Goal: Find specific fact: Find specific fact

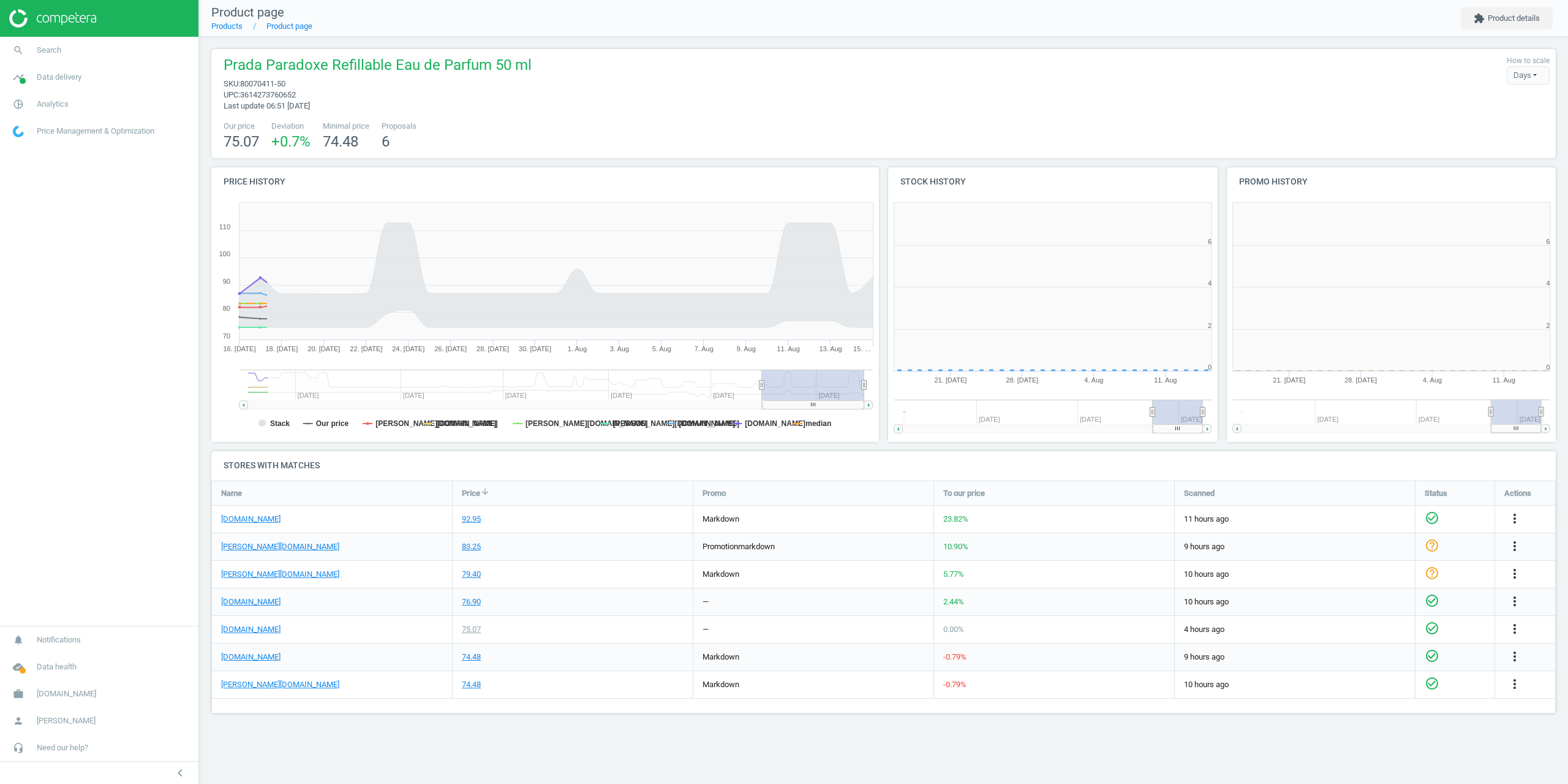
scroll to position [252, 1364]
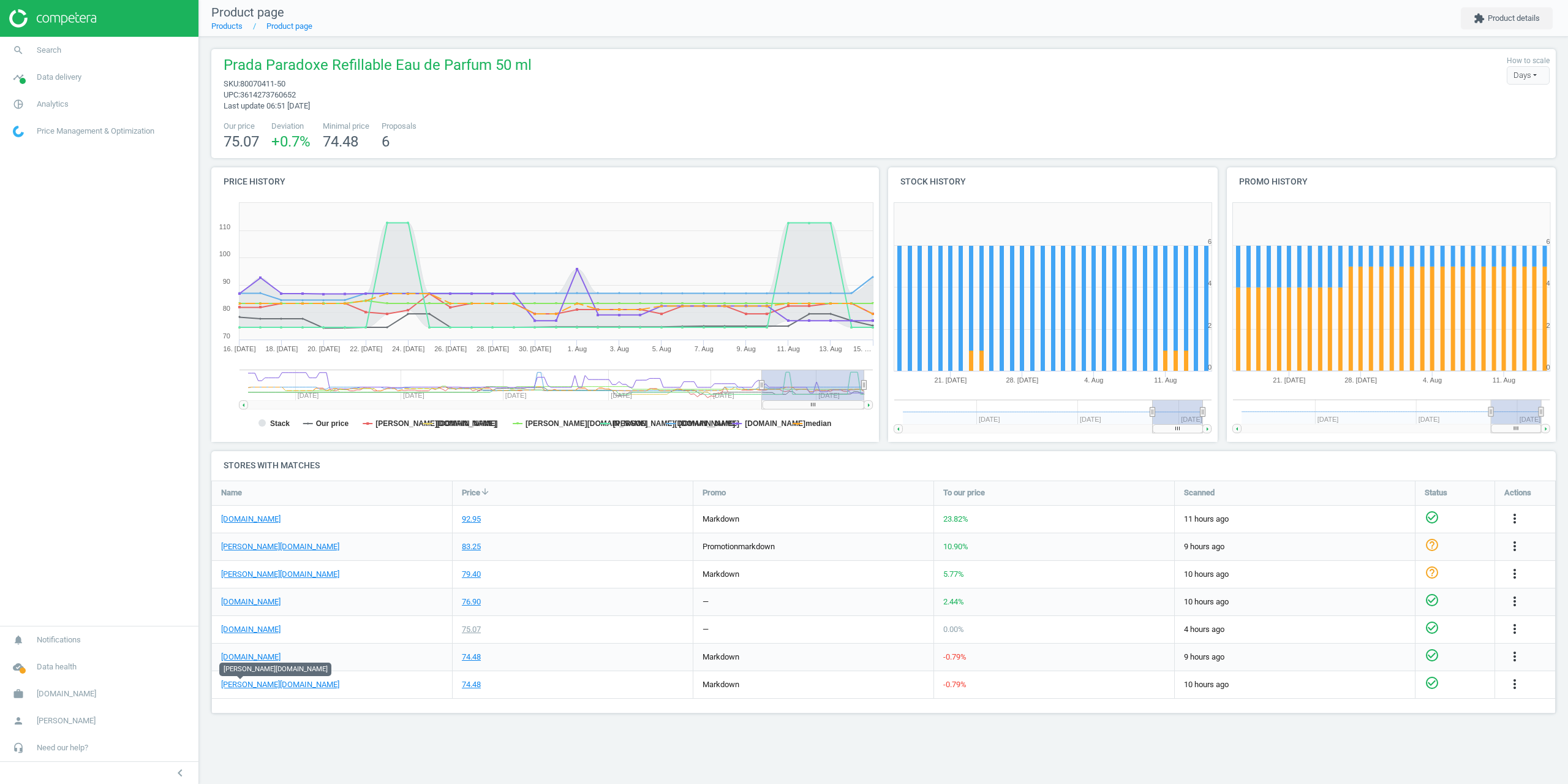
click at [274, 81] on span "80070411-50" at bounding box center [262, 83] width 45 height 9
click at [281, 82] on span "80070411-50" at bounding box center [262, 83] width 45 height 9
drag, startPoint x: 290, startPoint y: 83, endPoint x: 244, endPoint y: 86, distance: 46.1
click at [244, 86] on span "sku : 80070411-50" at bounding box center [377, 84] width 308 height 11
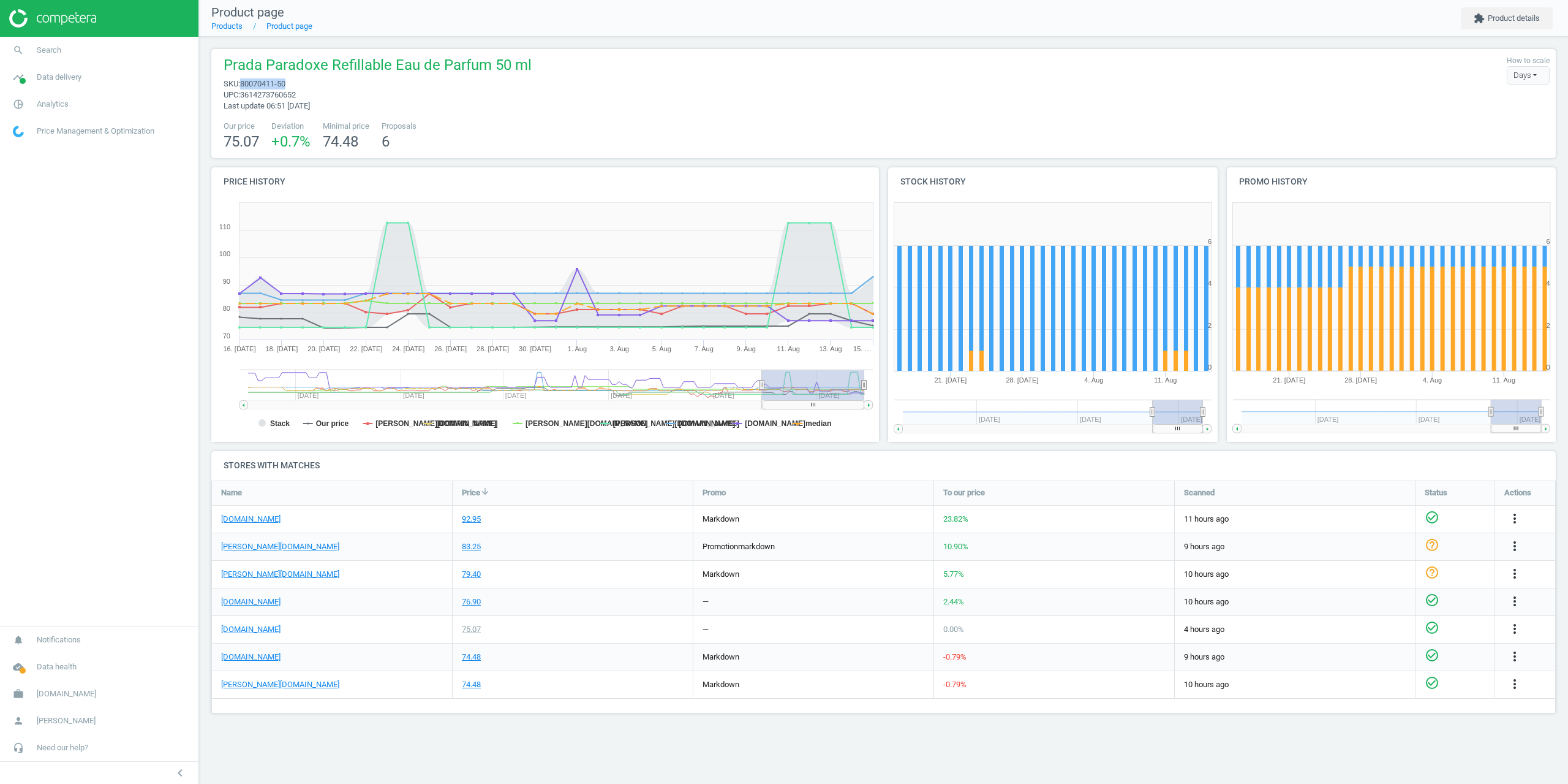
copy span "80070411-50"
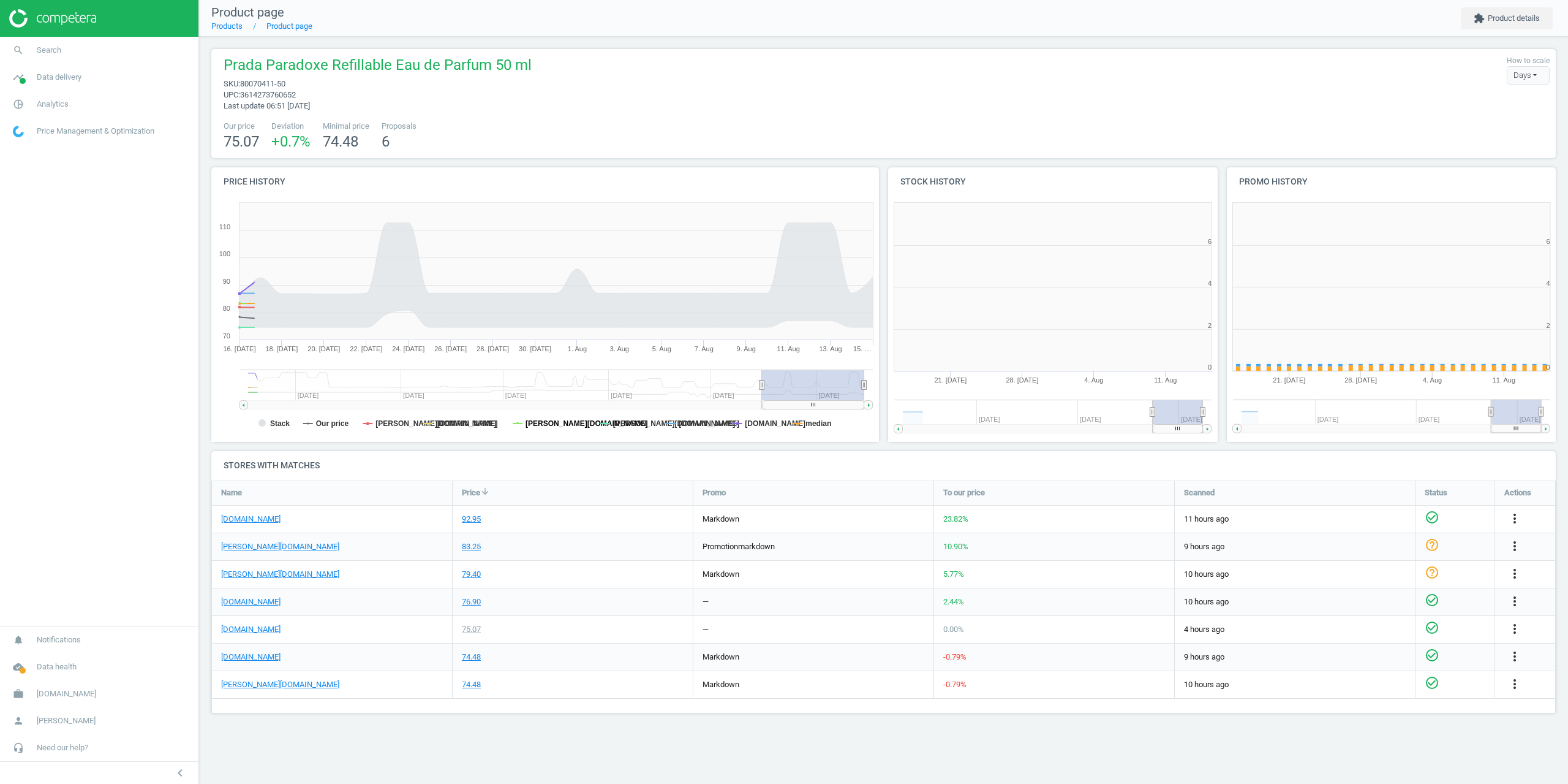
scroll to position [264, 348]
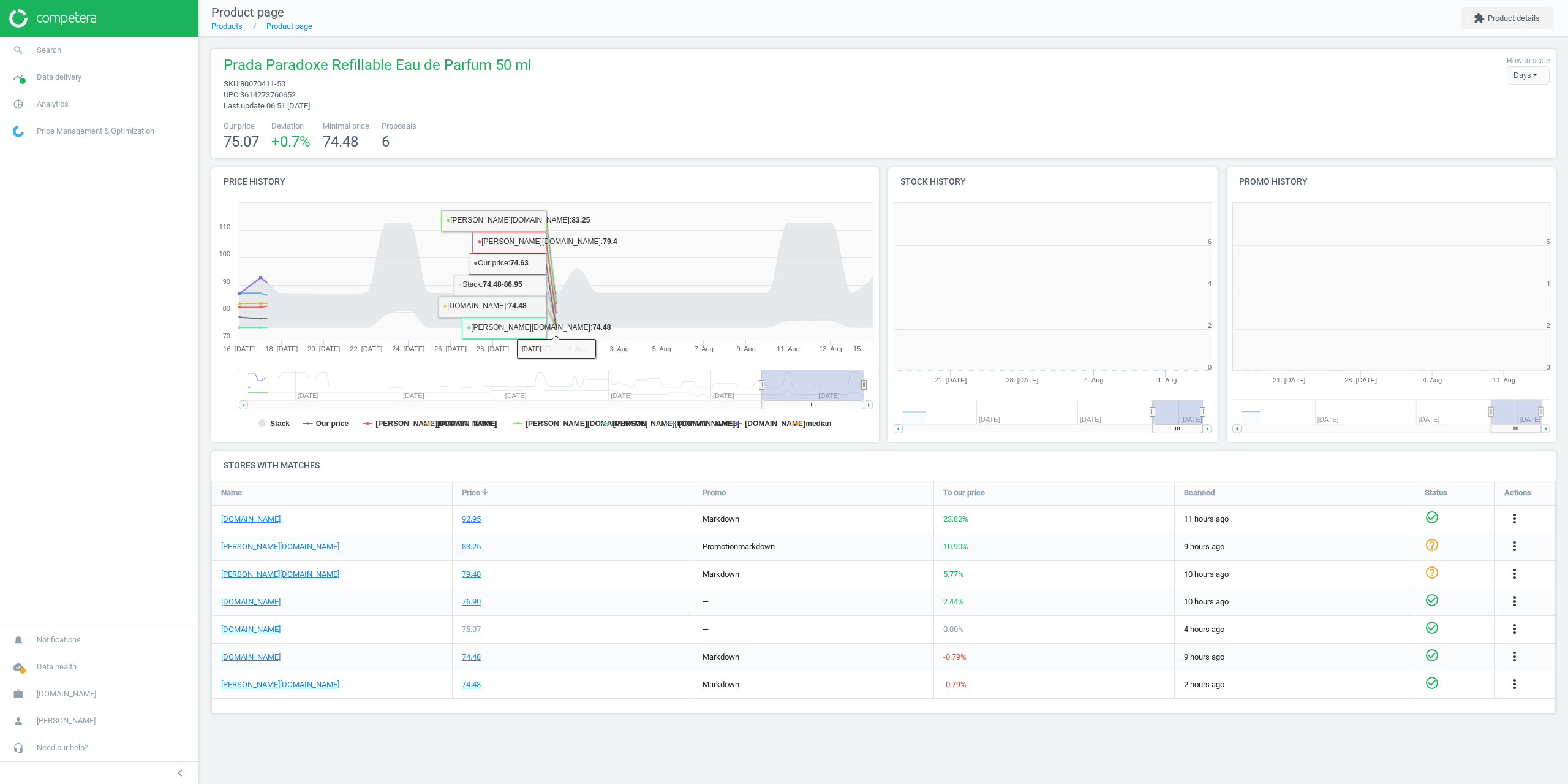
scroll to position [264, 348]
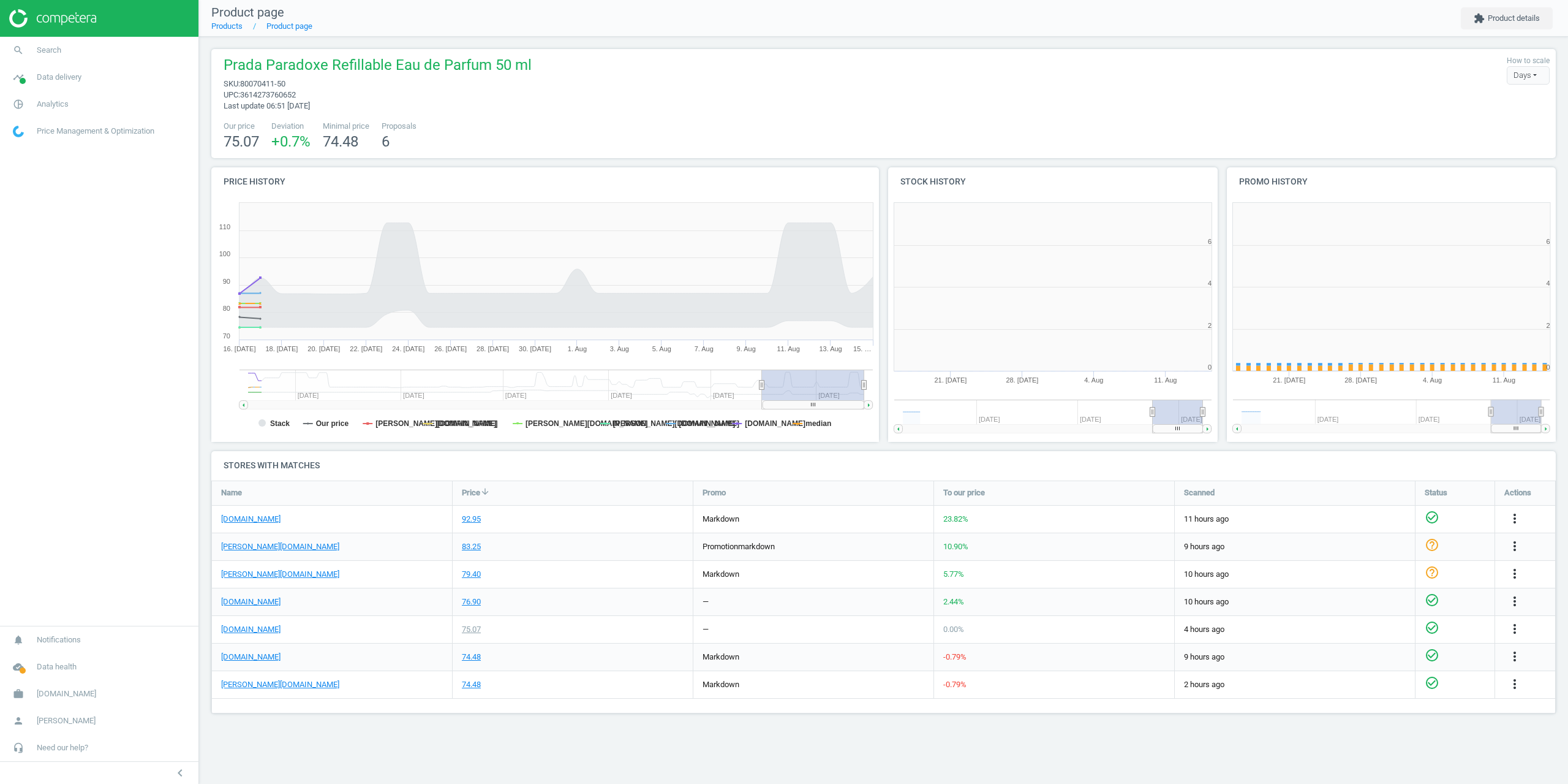
scroll to position [264, 348]
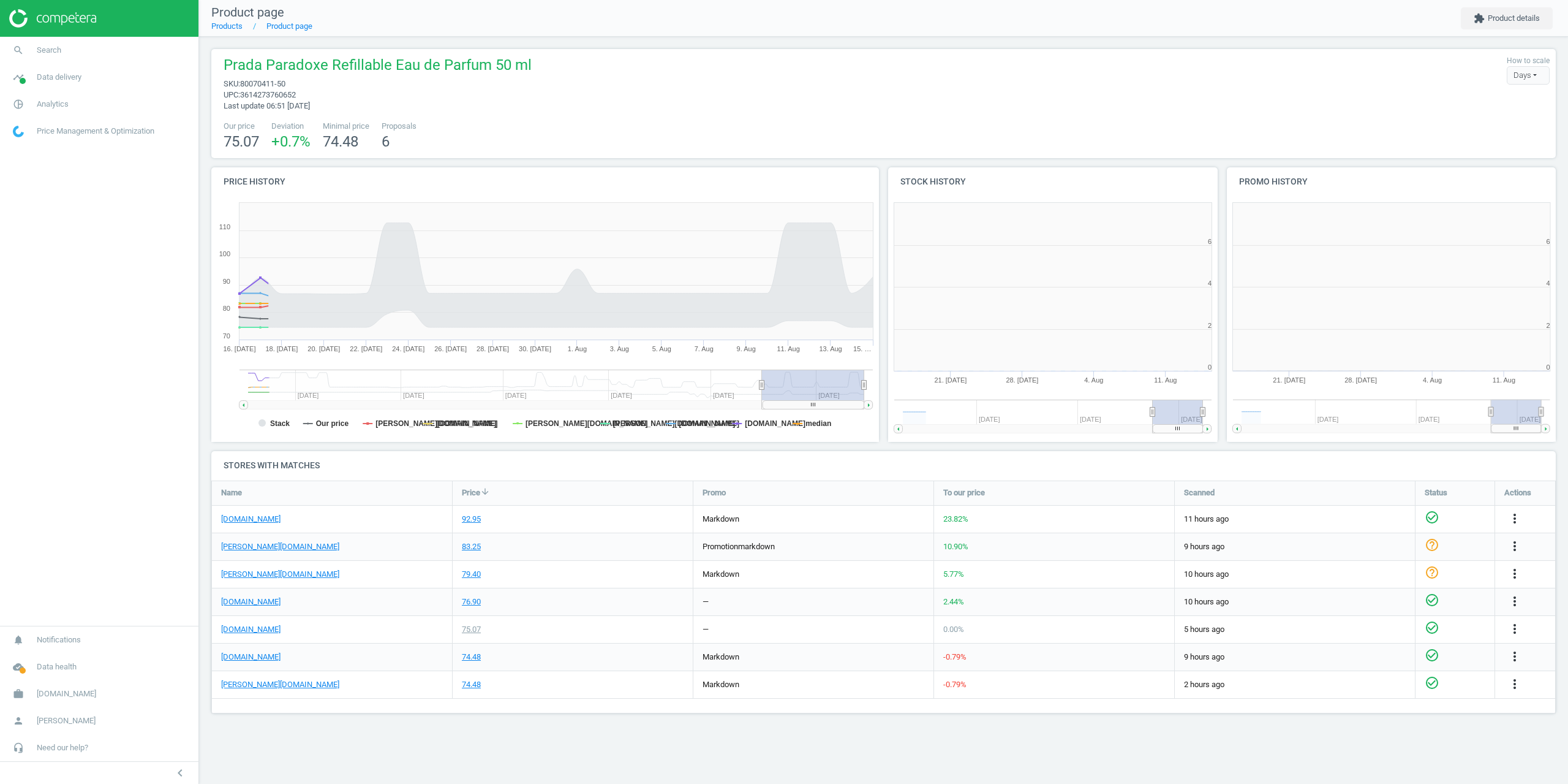
scroll to position [264, 348]
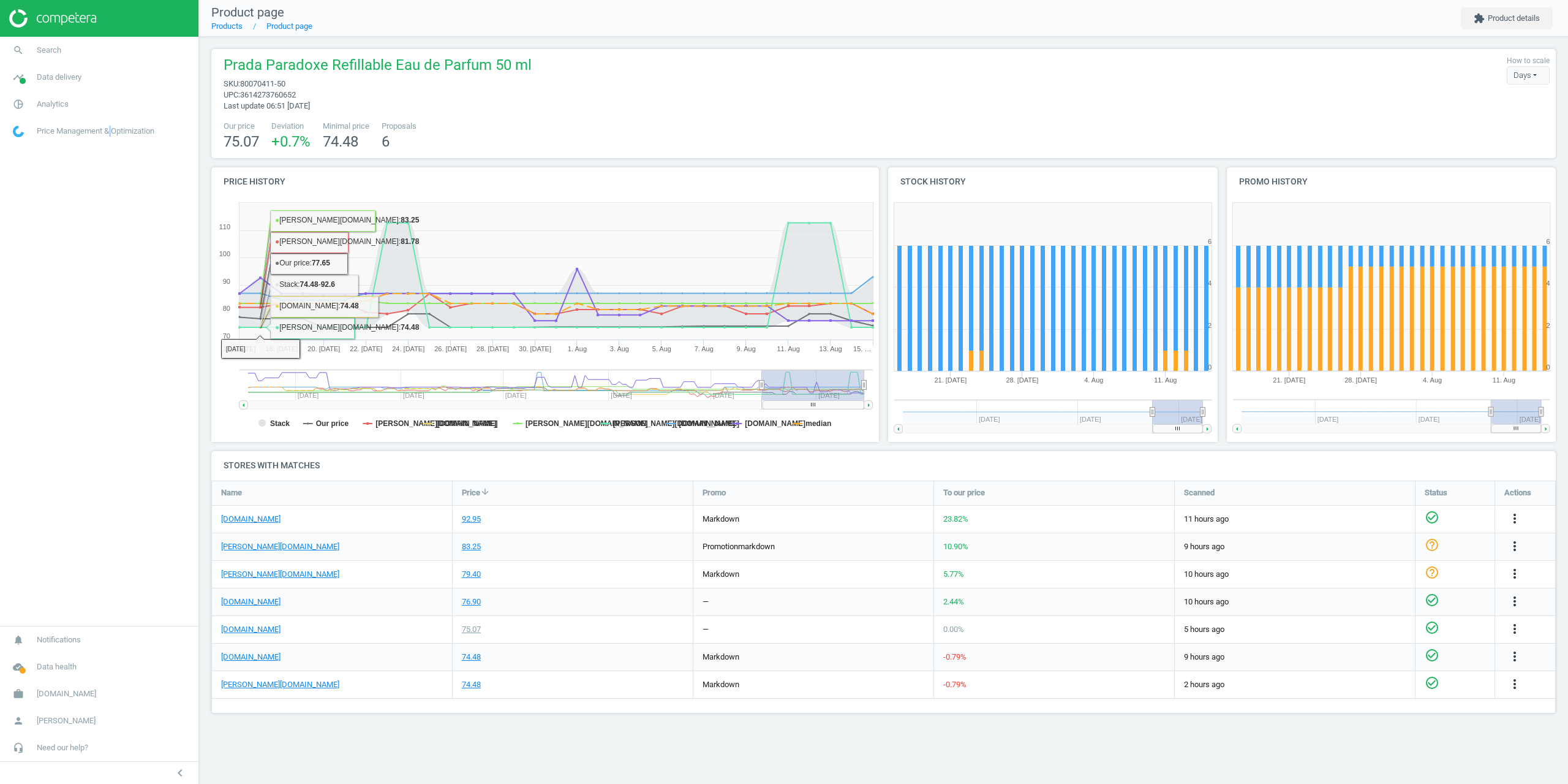
click at [112, 215] on nav "search Search timeline Data delivery Overview Matches dashboard Matches Rematch…" at bounding box center [99, 332] width 199 height 589
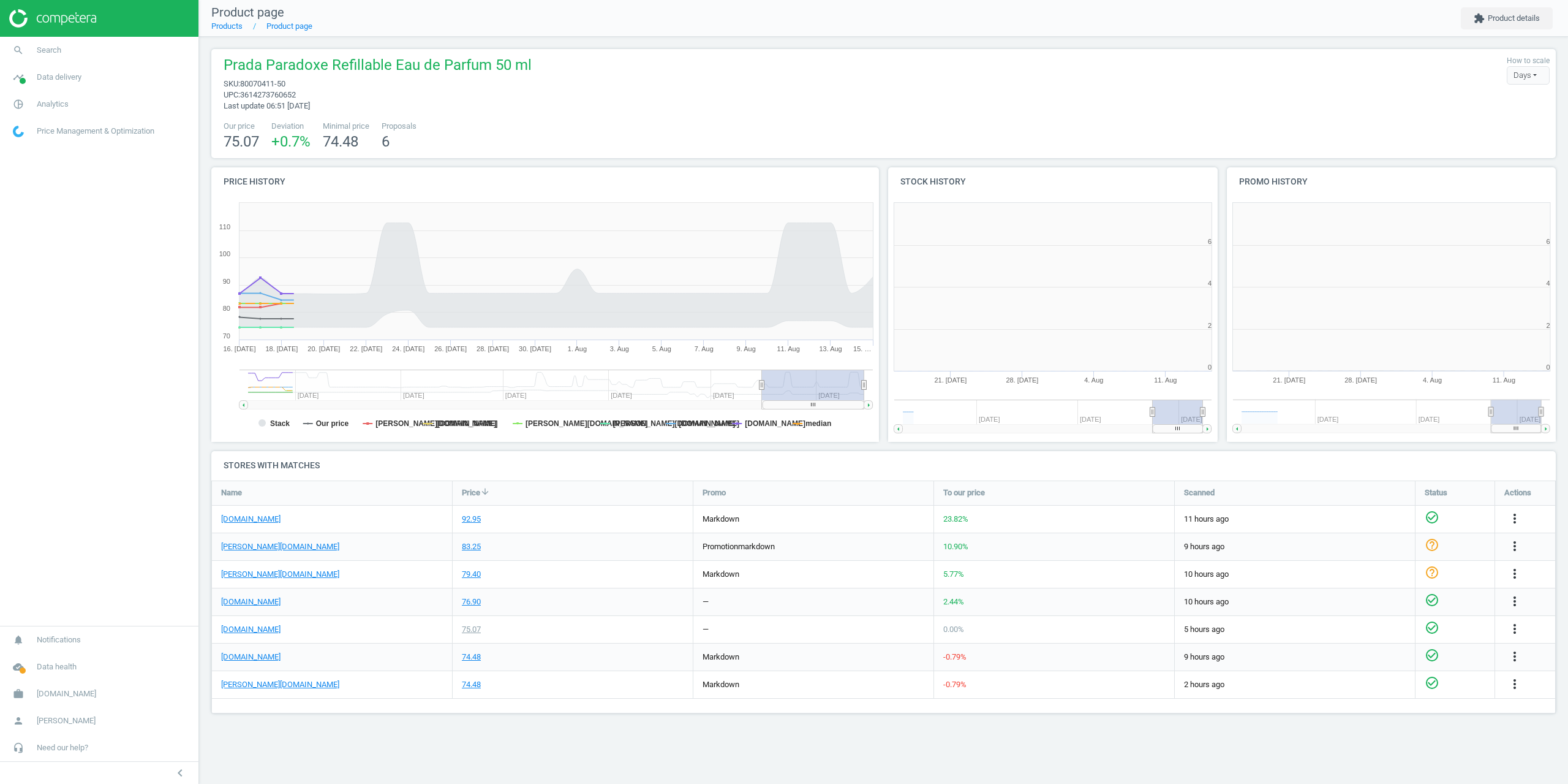
scroll to position [264, 348]
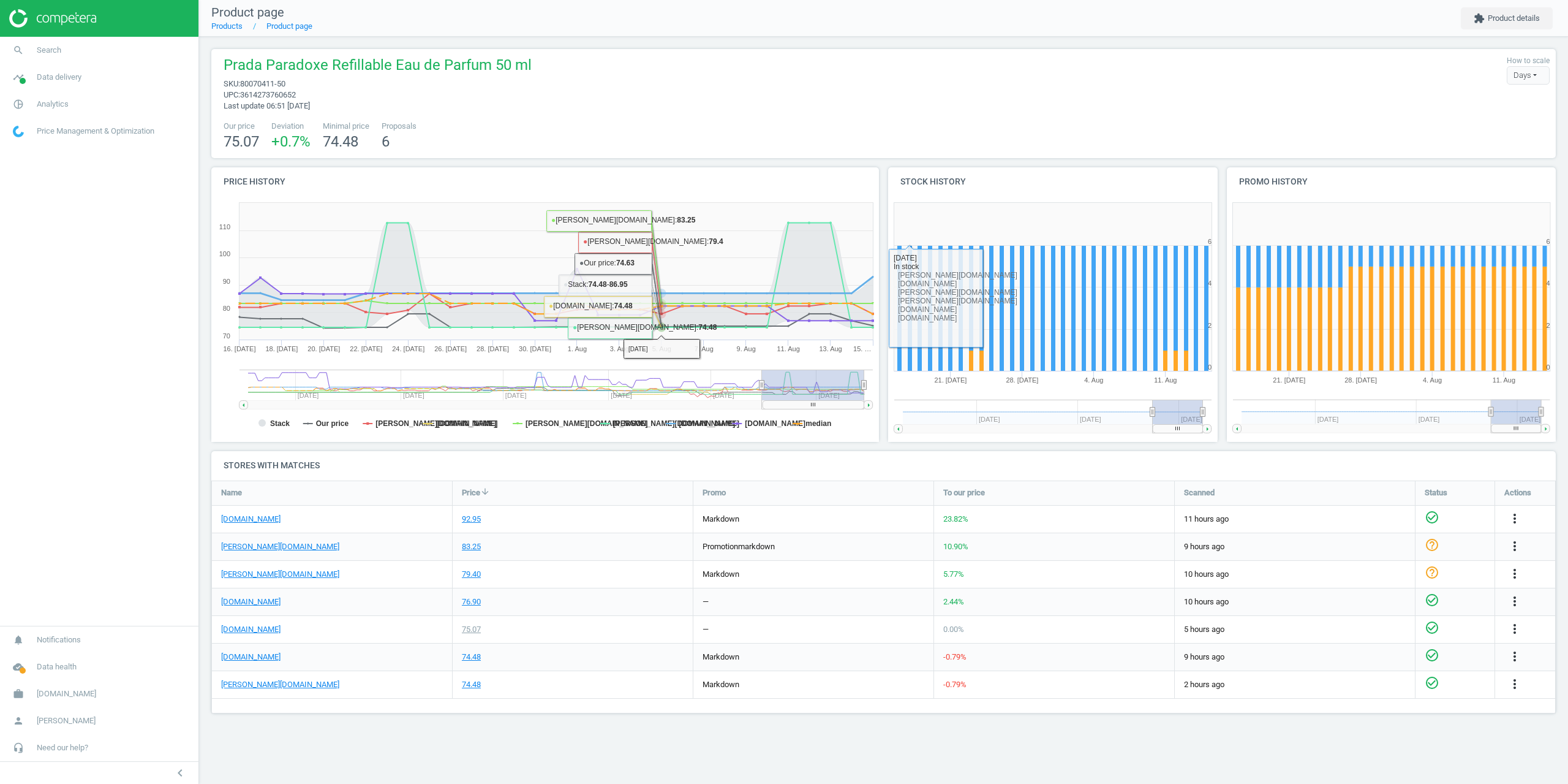
click at [714, 47] on div "Prada Paradoxe Refillable Eau de Parfum 50 ml sku : 80070411-50 upc : 361427376…" at bounding box center [884, 386] width 1369 height 698
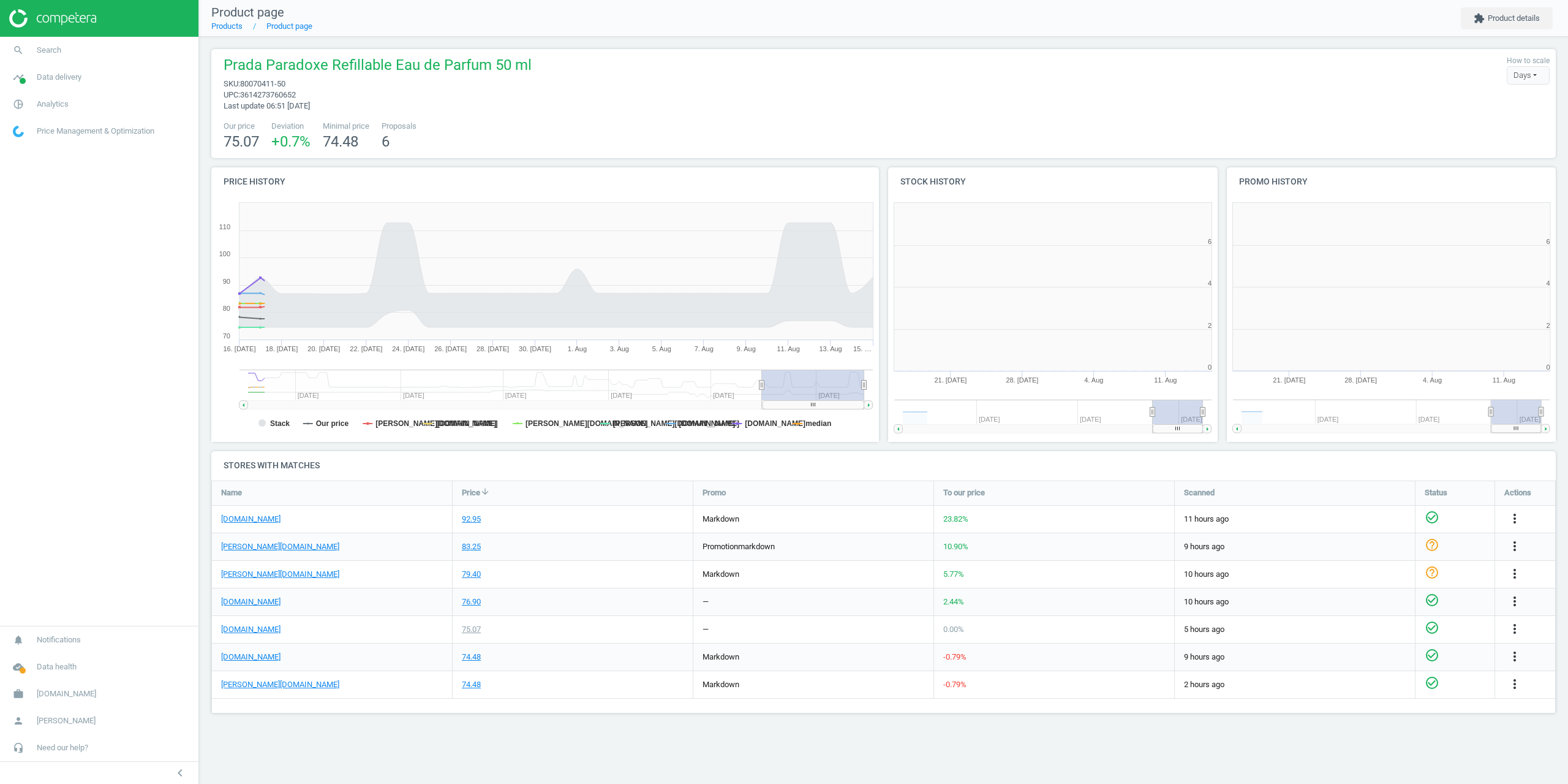
scroll to position [264, 348]
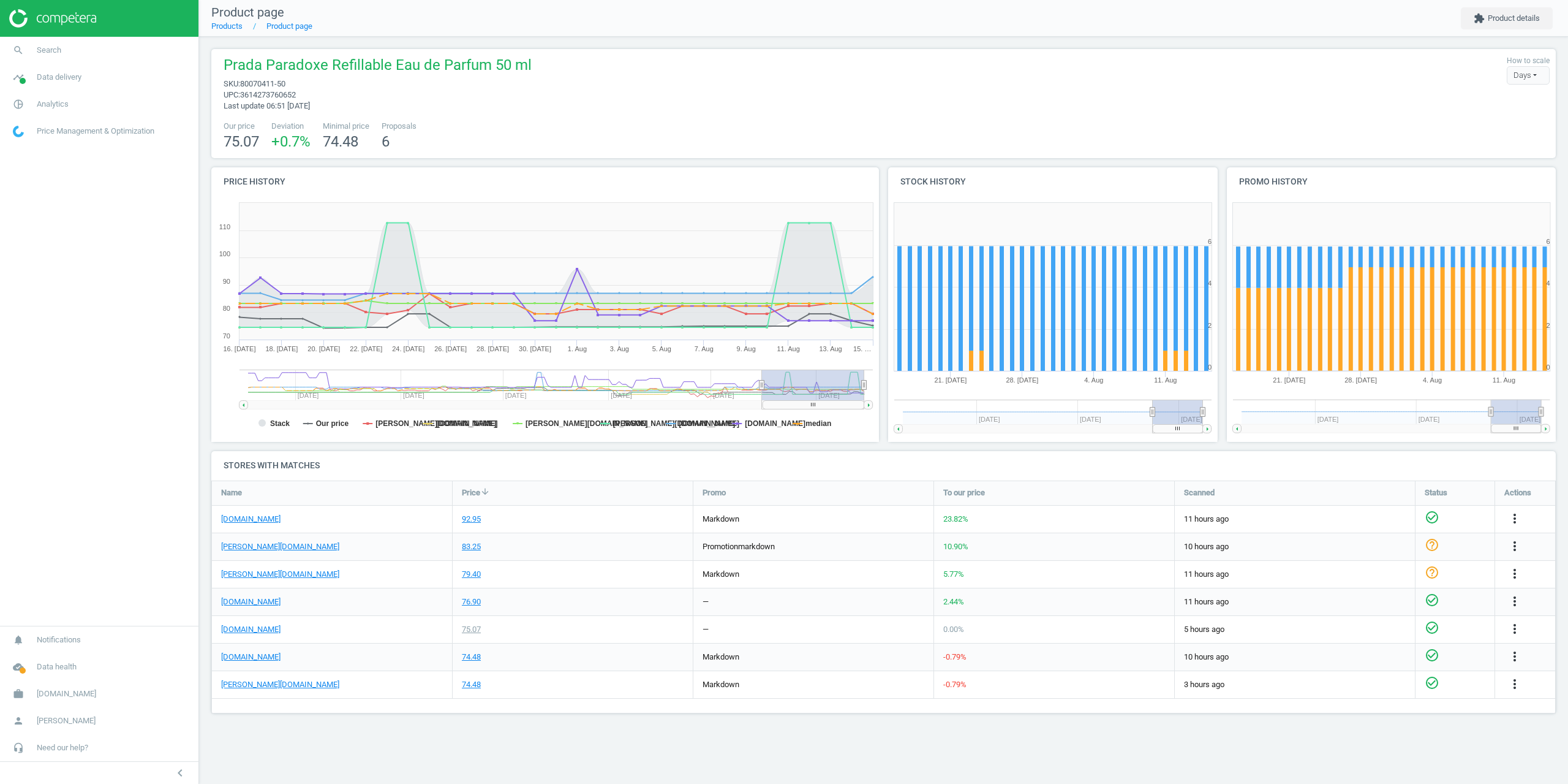
click at [1043, 740] on div "Product page Products Product page extension Product details Prada Paradoxe Ref…" at bounding box center [884, 392] width 1369 height 784
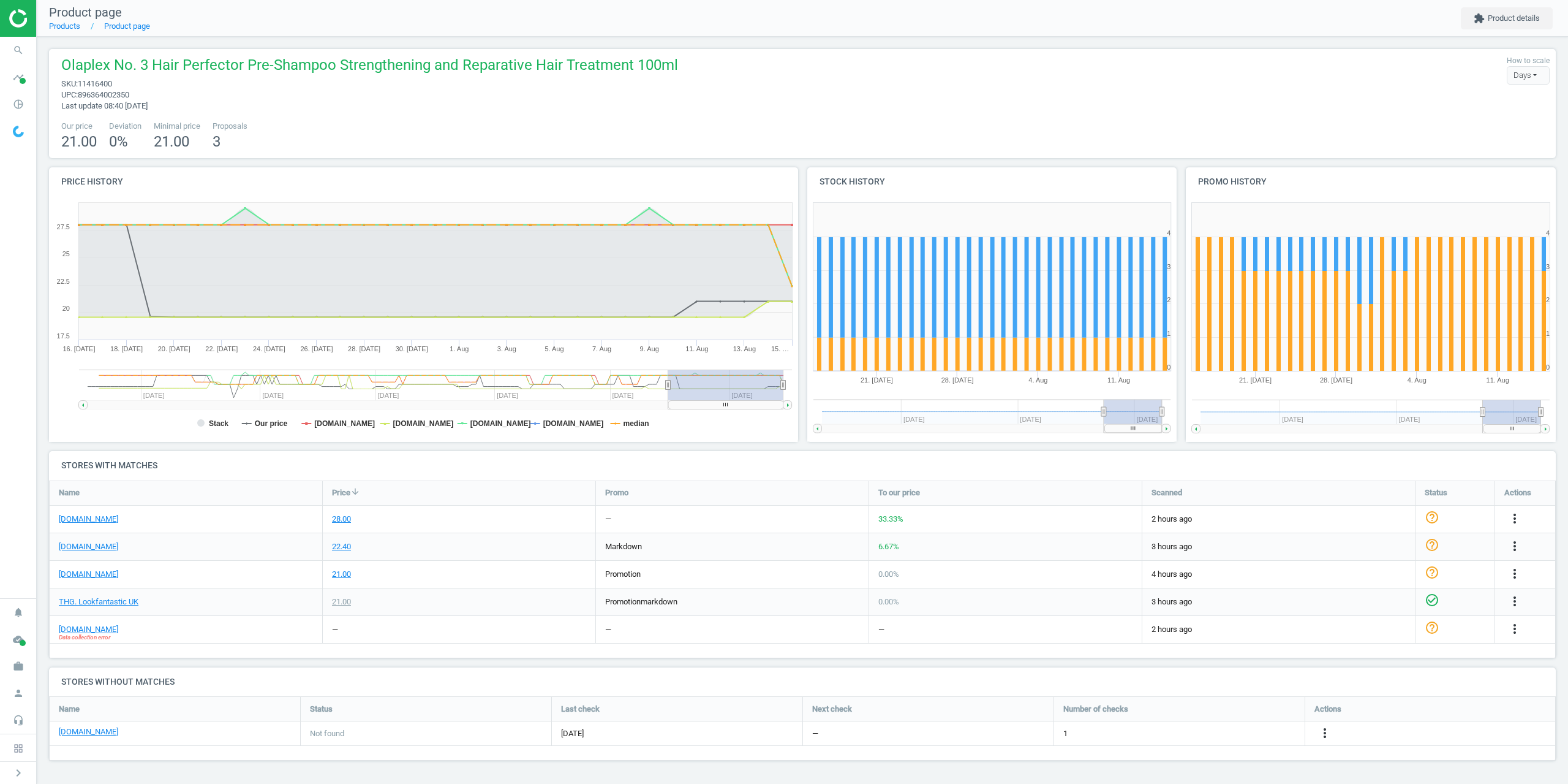
scroll to position [264, 389]
click at [1517, 626] on icon "more_vert" at bounding box center [1515, 629] width 15 height 15
click at [1383, 653] on link "Edit URL/product option" at bounding box center [1419, 657] width 168 height 19
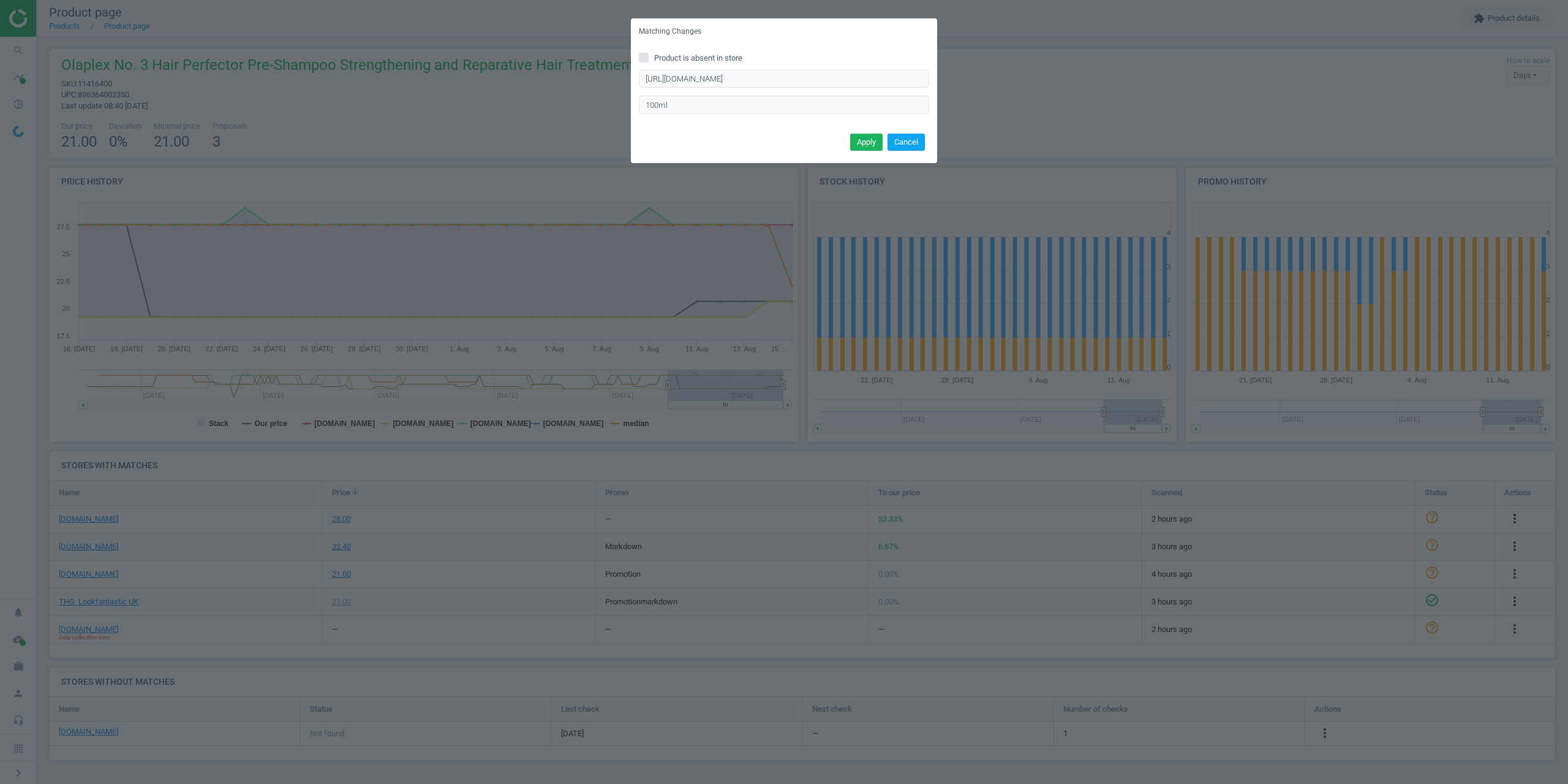
click at [914, 136] on button "Cancel" at bounding box center [906, 142] width 38 height 17
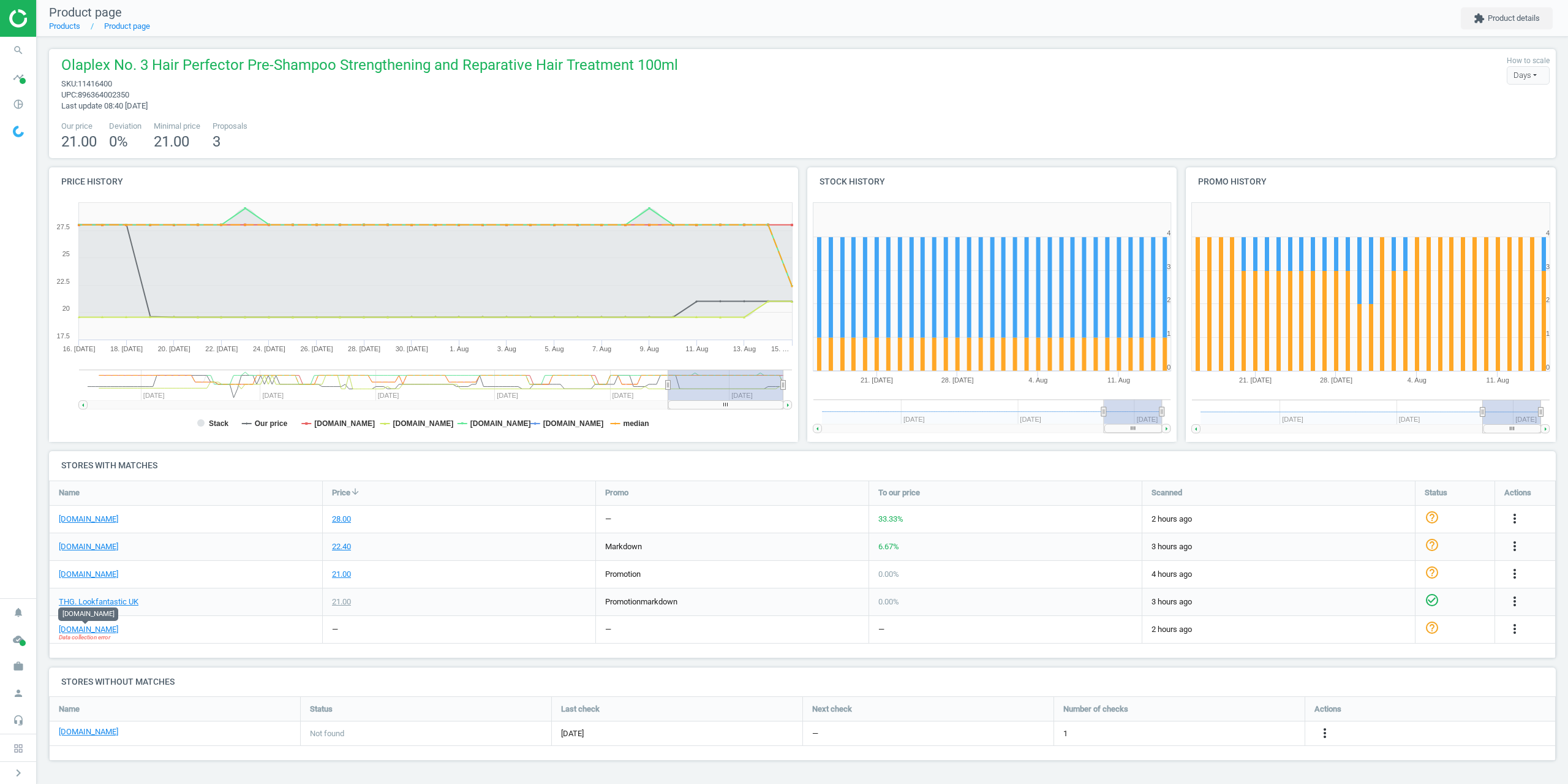
click at [102, 86] on span "11416400" at bounding box center [95, 83] width 35 height 9
copy span "11416400"
click at [1515, 623] on icon "more_vert" at bounding box center [1515, 629] width 15 height 15
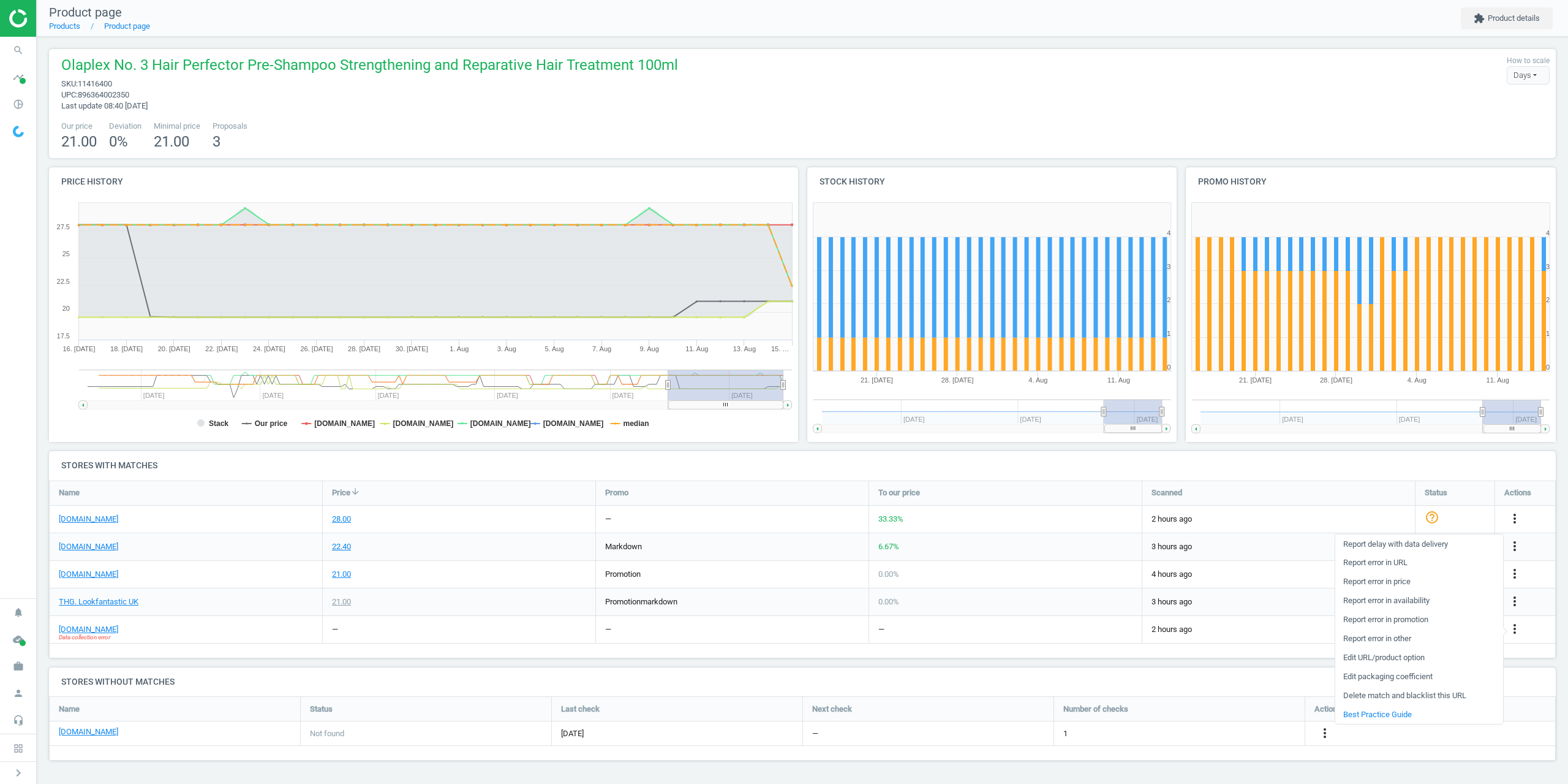
click at [1371, 657] on link "Edit URL/product option" at bounding box center [1419, 657] width 168 height 19
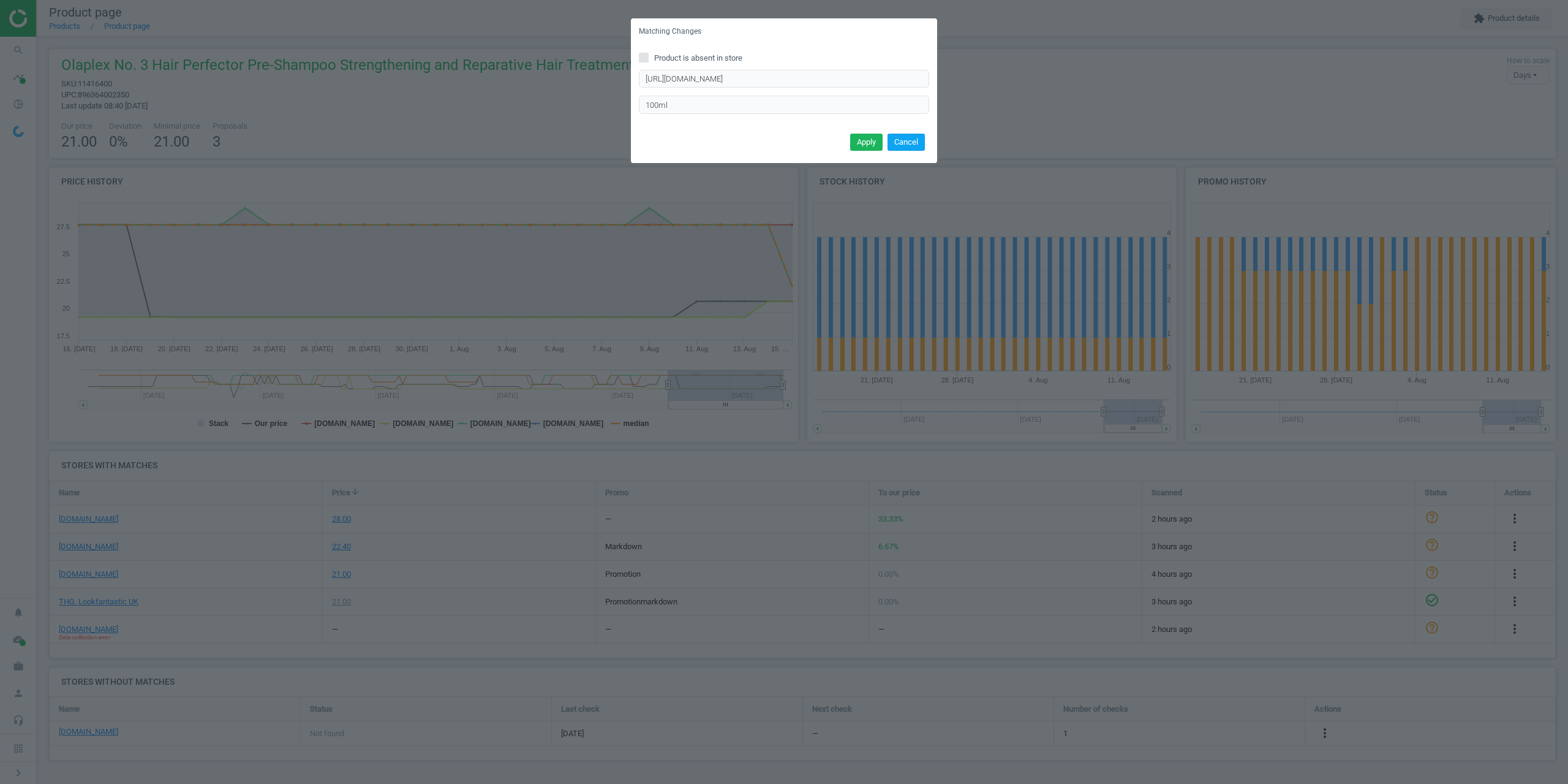
click at [913, 144] on button "Cancel" at bounding box center [906, 142] width 38 height 17
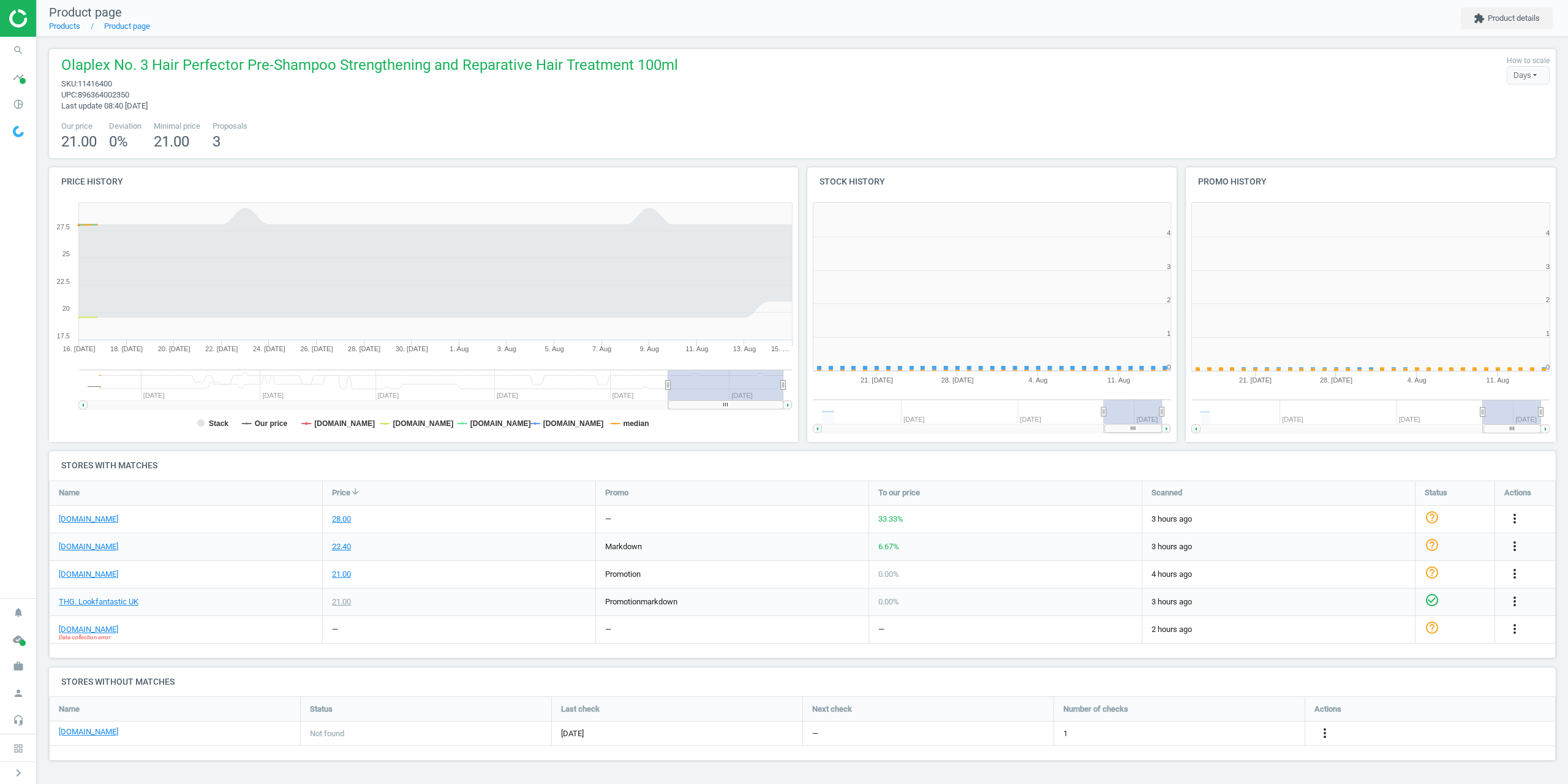
scroll to position [264, 389]
